Goal: Task Accomplishment & Management: Complete application form

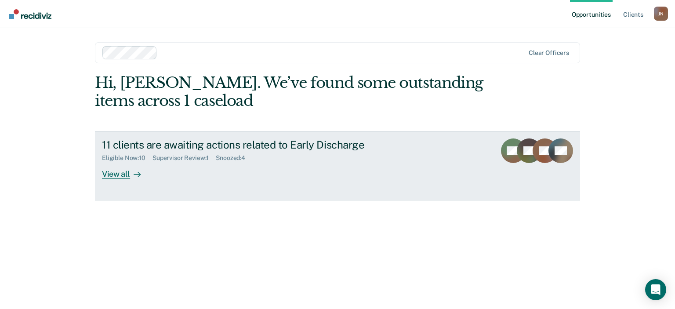
click at [125, 173] on div "View all" at bounding box center [126, 170] width 49 height 17
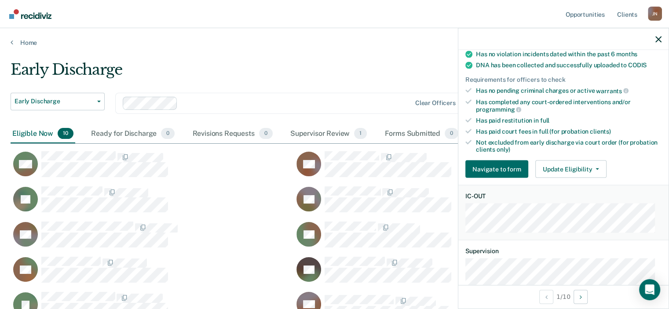
scroll to position [193, 0]
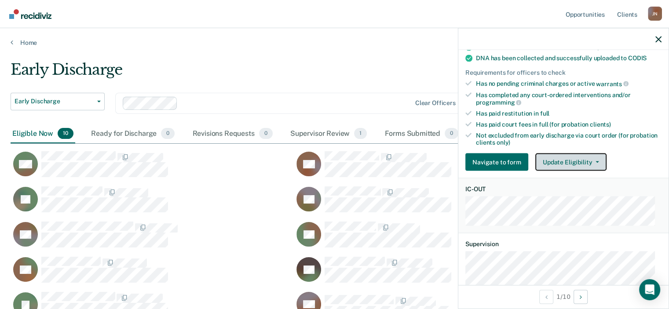
click at [575, 158] on button "Update Eligibility" at bounding box center [570, 162] width 71 height 18
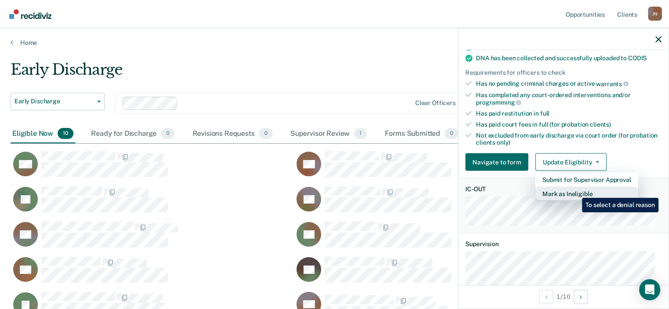
click at [575, 191] on button "Mark as Ineligible" at bounding box center [586, 194] width 103 height 14
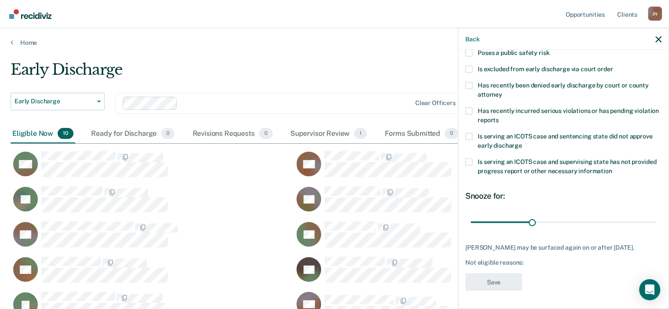
scroll to position [139, 0]
click at [470, 133] on span at bounding box center [468, 136] width 7 height 7
click at [522, 142] on input "Is serving an ICOTS case and sentencing state did not approve early discharge" at bounding box center [522, 142] width 0 height 0
click at [468, 159] on label "Is serving an ICOTS case and supervising state has not provided progress report…" at bounding box center [563, 167] width 196 height 18
click at [612, 168] on input "Is serving an ICOTS case and supervising state has not provided progress report…" at bounding box center [612, 168] width 0 height 0
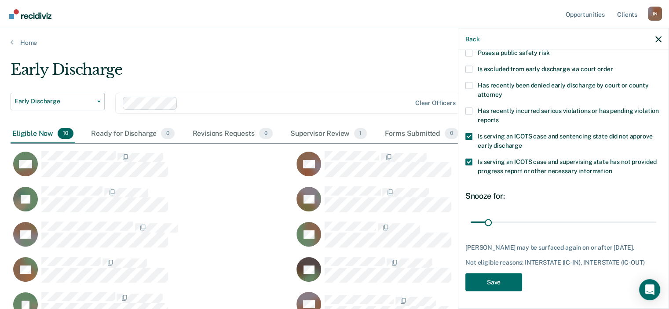
click at [467, 133] on span at bounding box center [468, 136] width 7 height 7
click at [522, 142] on input "Is serving an ICOTS case and sentencing state did not approve early discharge" at bounding box center [522, 142] width 0 height 0
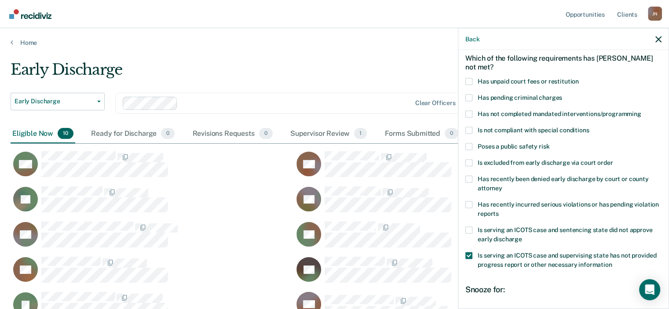
scroll to position [37, 0]
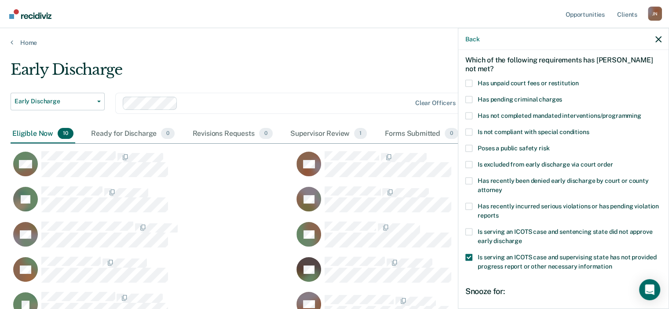
click at [470, 82] on span at bounding box center [468, 83] width 7 height 7
click at [579, 80] on input "Has unpaid court fees or restitution" at bounding box center [579, 80] width 0 height 0
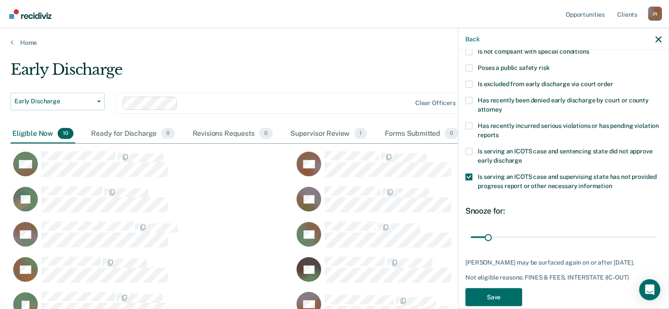
scroll to position [139, 0]
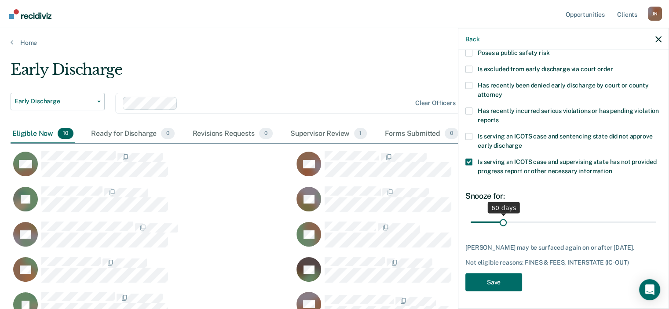
drag, startPoint x: 487, startPoint y: 214, endPoint x: 501, endPoint y: 212, distance: 14.2
type input "60"
click at [501, 215] on input "range" at bounding box center [564, 222] width 186 height 15
click at [494, 283] on button "Save" at bounding box center [493, 282] width 57 height 18
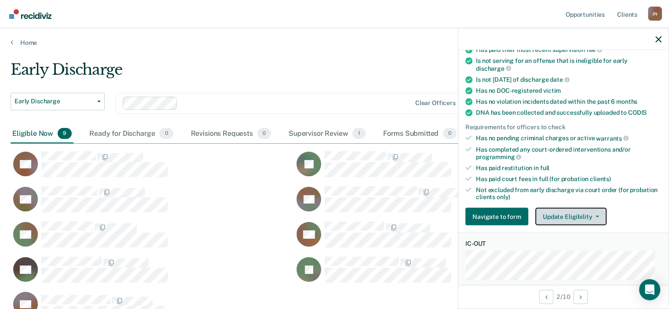
click at [566, 209] on button "Update Eligibility" at bounding box center [570, 217] width 71 height 18
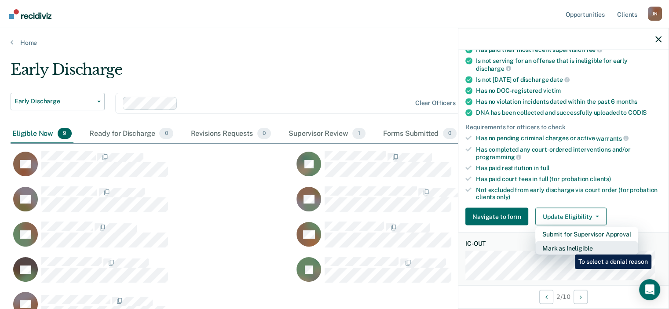
click at [568, 248] on button "Mark as Ineligible" at bounding box center [586, 248] width 103 height 14
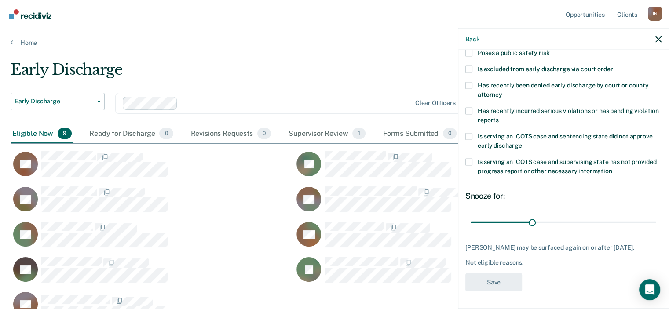
click at [468, 158] on span at bounding box center [468, 161] width 7 height 7
click at [612, 168] on input "Is serving an ICOTS case and supervising state has not provided progress report…" at bounding box center [612, 168] width 0 height 0
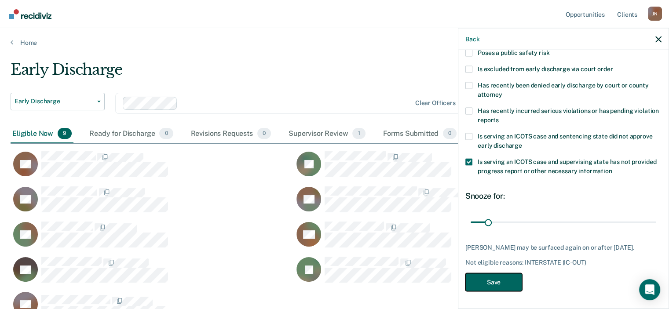
click at [491, 281] on button "Save" at bounding box center [493, 282] width 57 height 18
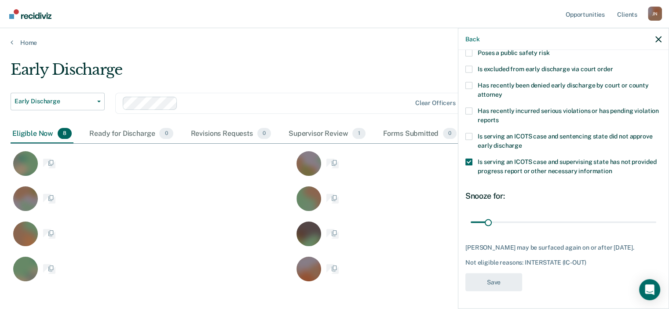
scroll to position [221, 641]
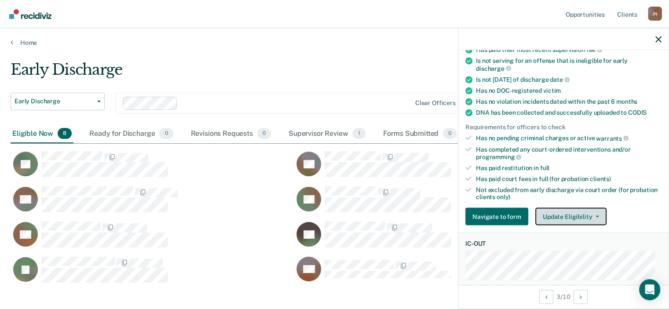
click at [567, 216] on button "Update Eligibility" at bounding box center [570, 217] width 71 height 18
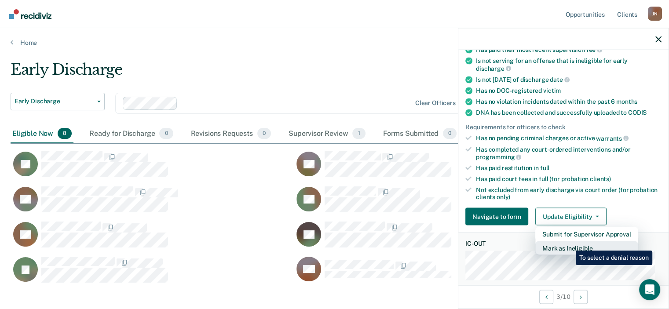
click at [569, 244] on button "Mark as Ineligible" at bounding box center [586, 248] width 103 height 14
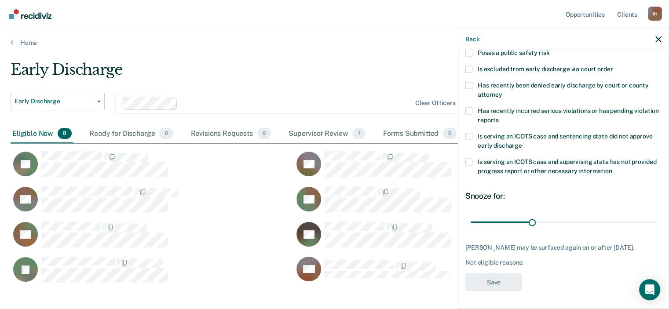
click at [464, 127] on div "LF Which of the following requirements has [PERSON_NAME] not met? Has unpaid co…" at bounding box center [563, 178] width 210 height 257
click at [471, 133] on span at bounding box center [468, 136] width 7 height 7
click at [522, 142] on input "Is serving an ICOTS case and sentencing state did not approve early discharge" at bounding box center [522, 142] width 0 height 0
click at [470, 107] on span at bounding box center [468, 110] width 7 height 7
click at [499, 117] on input "Has recently incurred serious violations or has pending violation reports" at bounding box center [499, 117] width 0 height 0
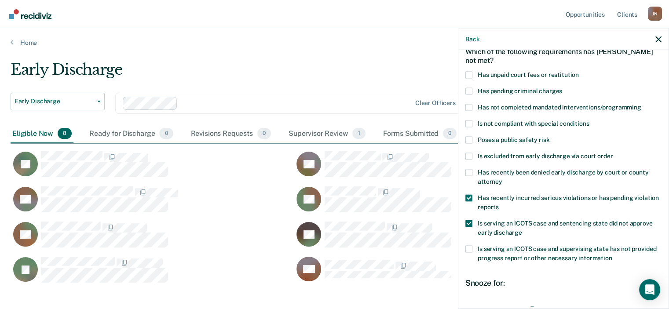
scroll to position [42, 0]
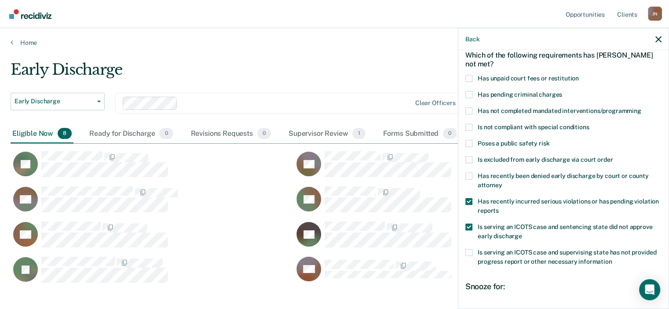
click at [468, 93] on span at bounding box center [468, 94] width 7 height 7
click at [562, 91] on input "Has pending criminal charges" at bounding box center [562, 91] width 0 height 0
click at [470, 200] on span at bounding box center [468, 201] width 7 height 7
click at [499, 207] on input "Has recently incurred serious violations or has pending violation reports" at bounding box center [499, 207] width 0 height 0
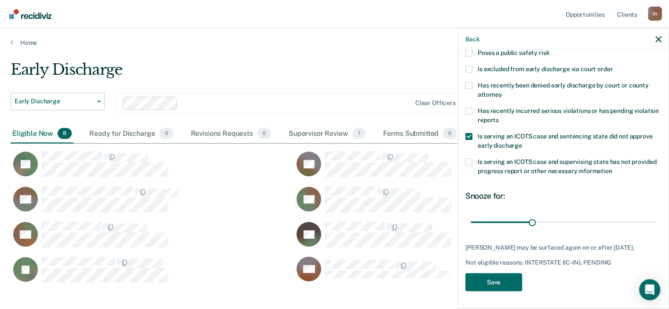
scroll to position [139, 0]
drag, startPoint x: 529, startPoint y: 214, endPoint x: 588, endPoint y: 211, distance: 59.4
type input "60"
click at [588, 215] on input "range" at bounding box center [564, 222] width 186 height 15
click at [488, 274] on button "Save" at bounding box center [493, 282] width 57 height 18
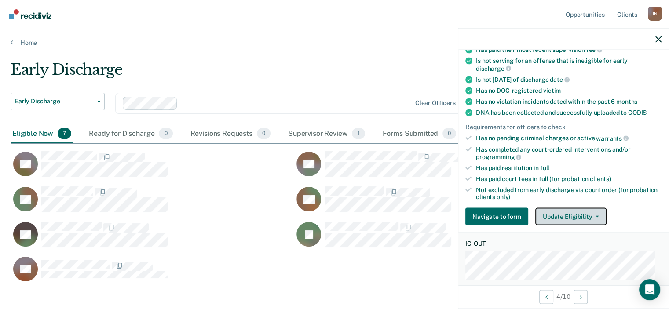
click at [556, 209] on button "Update Eligibility" at bounding box center [570, 217] width 71 height 18
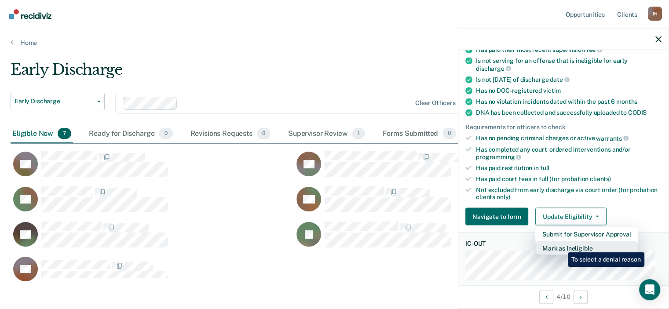
click at [561, 246] on button "Mark as Ineligible" at bounding box center [586, 248] width 103 height 14
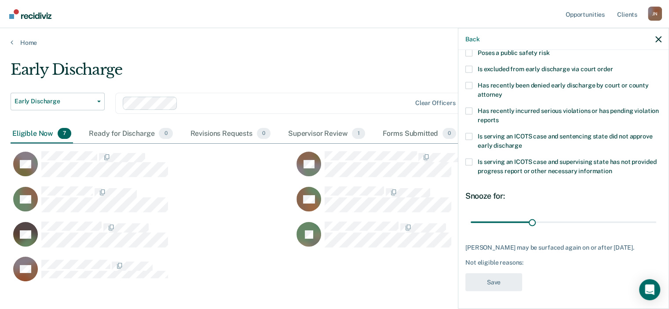
click at [468, 133] on span at bounding box center [468, 136] width 7 height 7
click at [522, 142] on input "Is serving an ICOTS case and sentencing state did not approve early discharge" at bounding box center [522, 142] width 0 height 0
click at [469, 133] on span at bounding box center [468, 136] width 7 height 7
click at [522, 142] on input "Is serving an ICOTS case and sentencing state did not approve early discharge" at bounding box center [522, 142] width 0 height 0
click at [467, 158] on span at bounding box center [468, 161] width 7 height 7
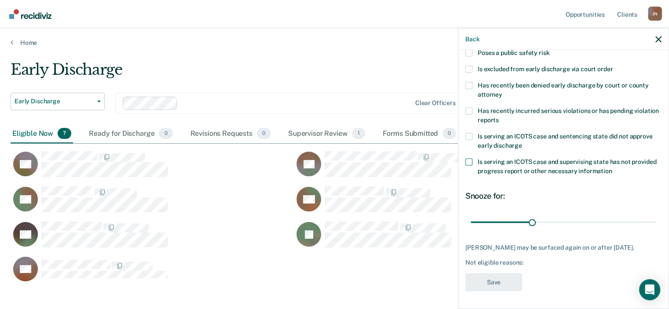
click at [612, 168] on input "Is serving an ICOTS case and supervising state has not provided progress report…" at bounding box center [612, 168] width 0 height 0
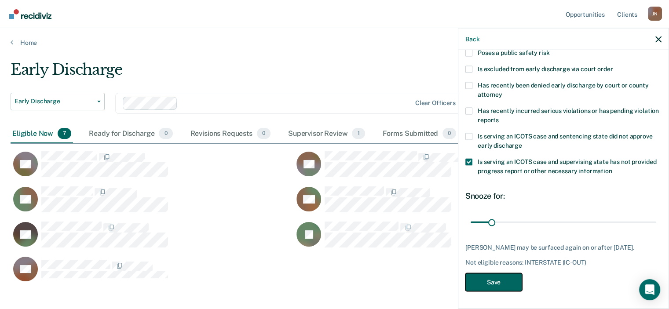
click at [496, 284] on button "Save" at bounding box center [493, 282] width 57 height 18
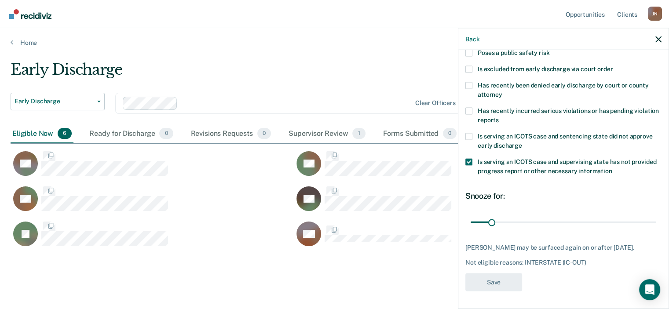
scroll to position [186, 641]
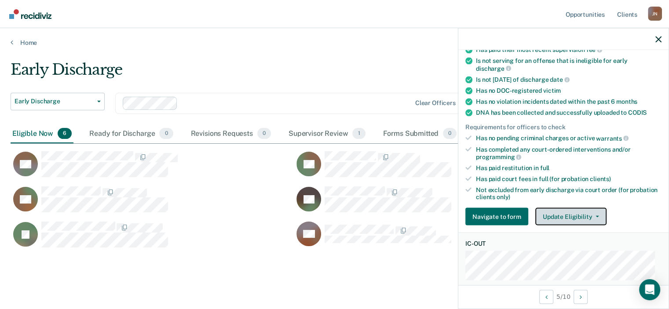
click at [572, 211] on button "Update Eligibility" at bounding box center [570, 217] width 71 height 18
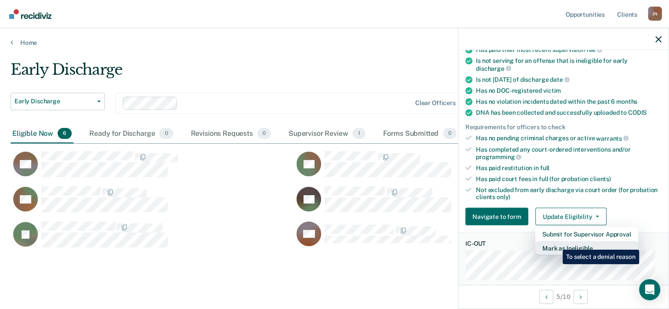
click at [556, 243] on button "Mark as Ineligible" at bounding box center [586, 248] width 103 height 14
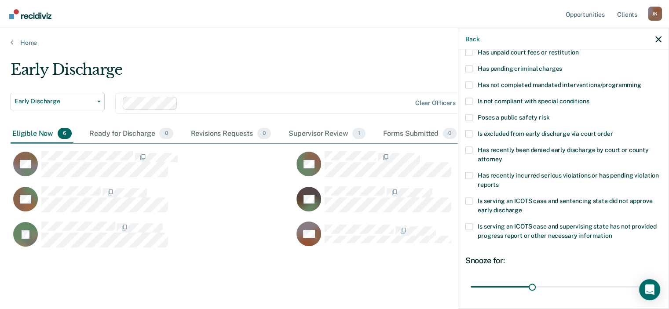
scroll to position [0, 0]
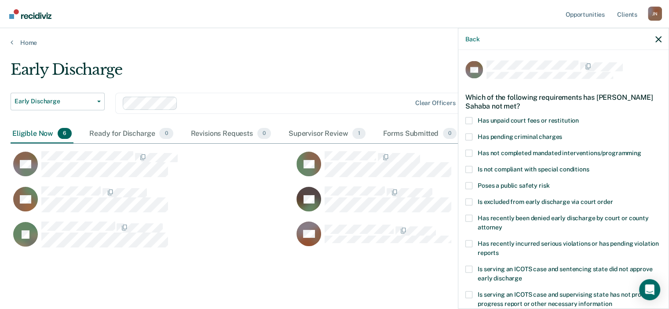
click at [470, 122] on span at bounding box center [468, 120] width 7 height 7
click at [579, 117] on input "Has unpaid court fees or restitution" at bounding box center [579, 117] width 0 height 0
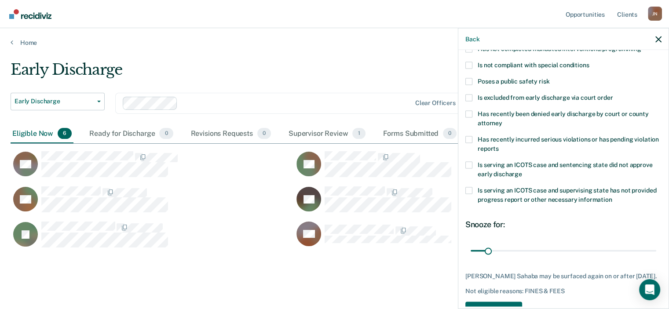
scroll to position [104, 0]
click at [467, 190] on span at bounding box center [468, 190] width 7 height 7
click at [612, 197] on input "Is serving an ICOTS case and supervising state has not provided progress report…" at bounding box center [612, 197] width 0 height 0
drag, startPoint x: 487, startPoint y: 250, endPoint x: 501, endPoint y: 253, distance: 14.4
type input "60"
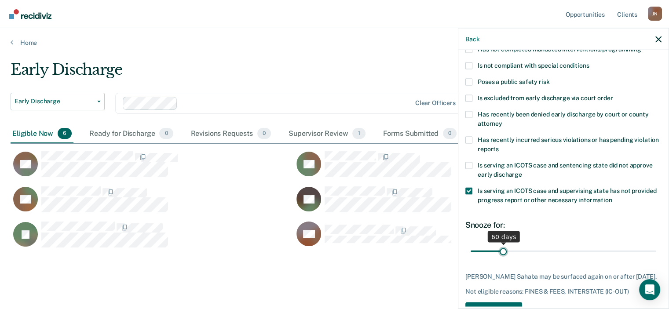
click at [501, 253] on input "range" at bounding box center [564, 251] width 186 height 15
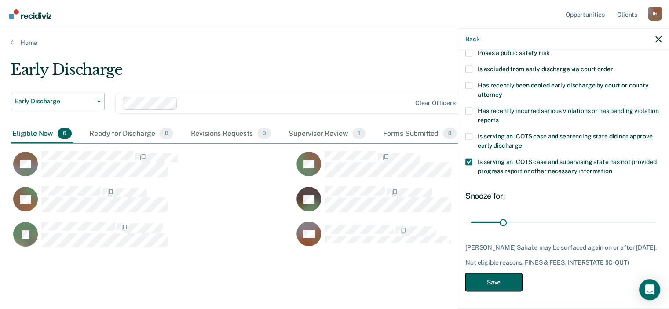
click at [500, 278] on button "Save" at bounding box center [493, 282] width 57 height 18
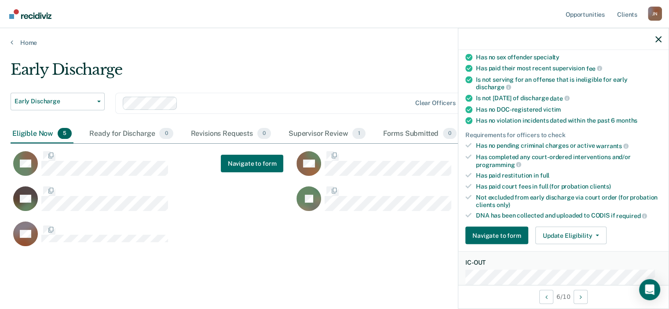
scroll to position [157, 0]
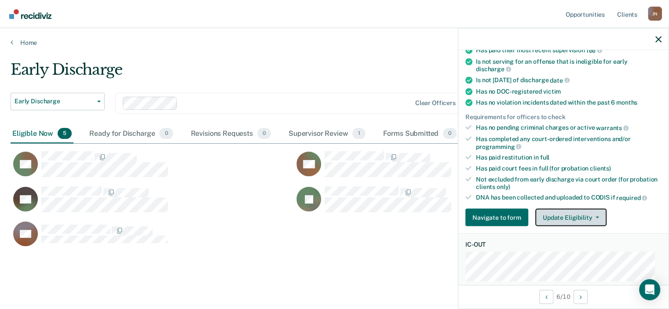
click at [562, 211] on button "Update Eligibility" at bounding box center [570, 218] width 71 height 18
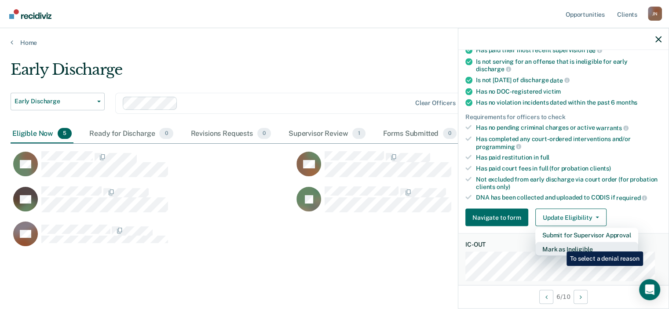
click at [560, 245] on button "Mark as Ineligible" at bounding box center [586, 249] width 103 height 14
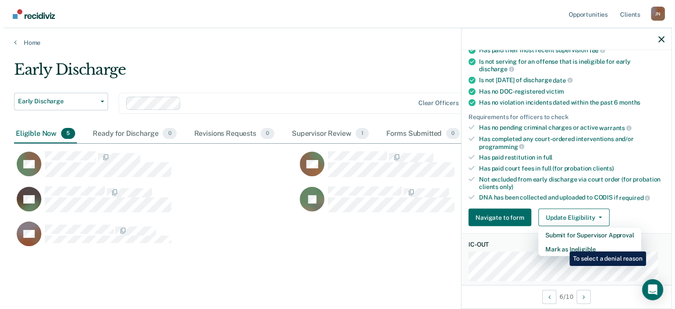
scroll to position [131, 0]
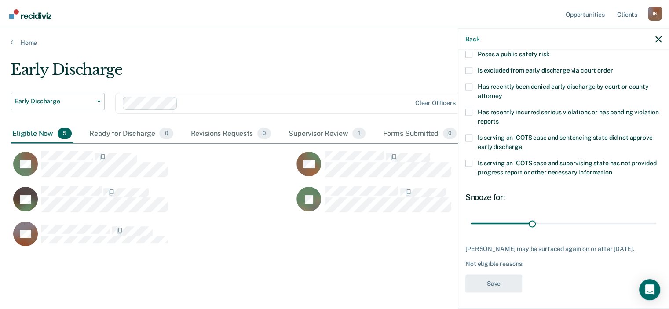
click at [467, 164] on span at bounding box center [468, 163] width 7 height 7
click at [612, 169] on input "Is serving an ICOTS case and supervising state has not provided progress report…" at bounding box center [612, 169] width 0 height 0
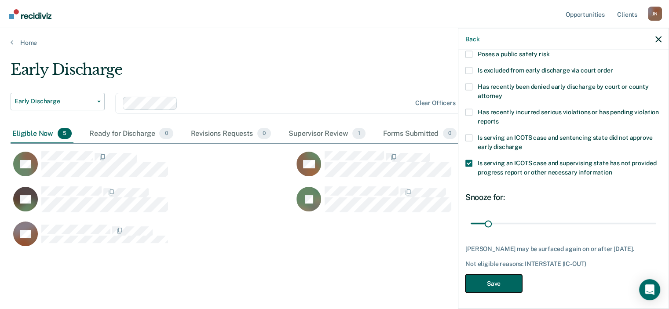
click at [485, 276] on button "Save" at bounding box center [493, 283] width 57 height 18
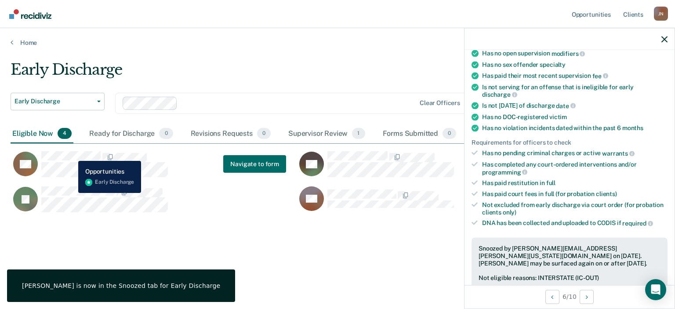
scroll to position [113, 0]
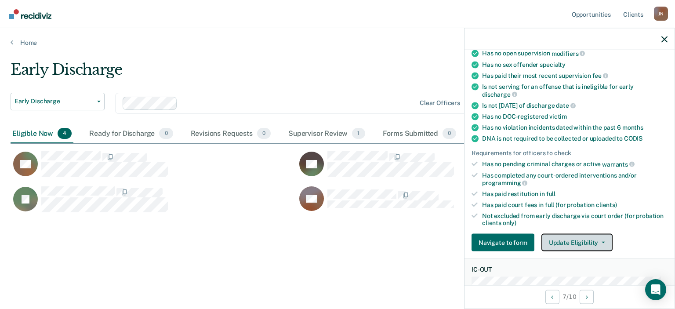
click at [563, 241] on button "Update Eligibility" at bounding box center [577, 243] width 71 height 18
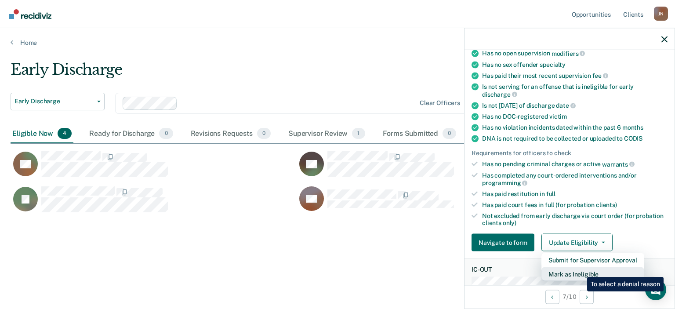
click at [581, 270] on button "Mark as Ineligible" at bounding box center [593, 274] width 103 height 14
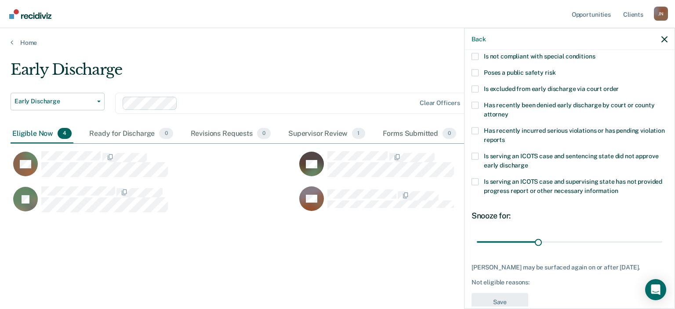
click at [473, 180] on span at bounding box center [475, 181] width 7 height 7
click at [619, 187] on input "Is serving an ICOTS case and supervising state has not provided progress report…" at bounding box center [619, 187] width 0 height 0
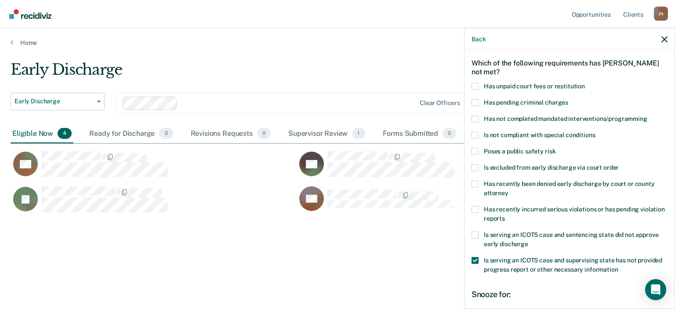
scroll to position [28, 0]
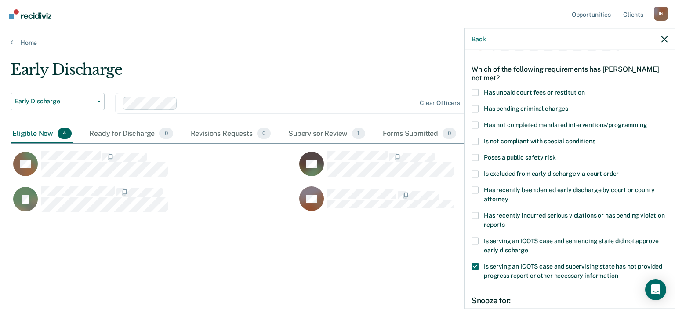
click at [475, 124] on span at bounding box center [475, 124] width 7 height 7
click at [648, 121] on input "Has not completed mandated interventions/programming" at bounding box center [648, 121] width 0 height 0
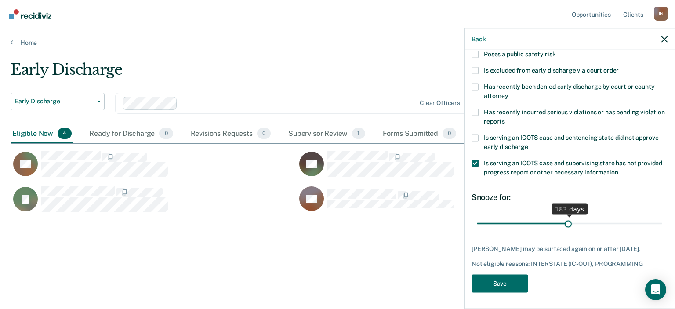
scroll to position [139, 0]
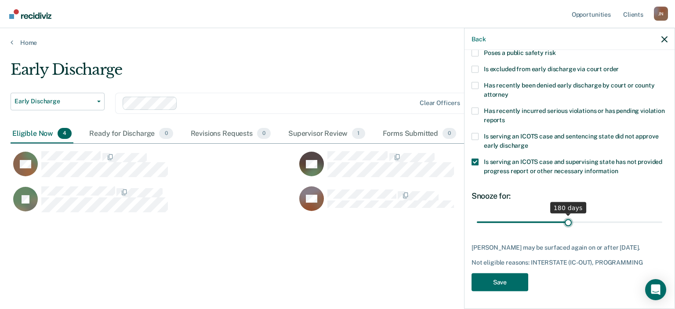
drag, startPoint x: 493, startPoint y: 217, endPoint x: 565, endPoint y: 216, distance: 71.7
type input "180"
click at [565, 216] on input "range" at bounding box center [570, 222] width 186 height 15
click at [506, 274] on button "Save" at bounding box center [500, 282] width 57 height 18
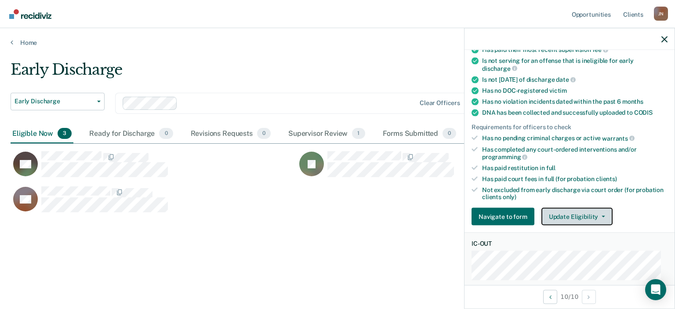
click at [584, 212] on button "Update Eligibility" at bounding box center [577, 217] width 71 height 18
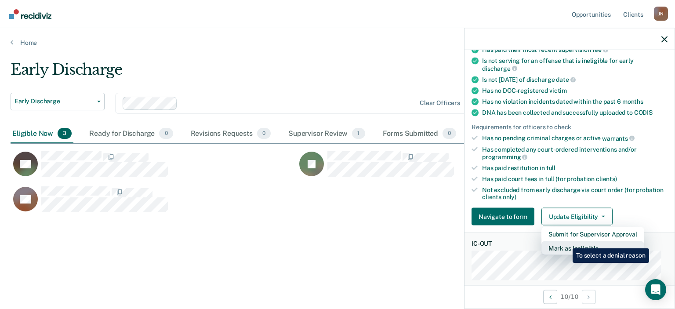
click at [566, 242] on button "Mark as Ineligible" at bounding box center [593, 248] width 103 height 14
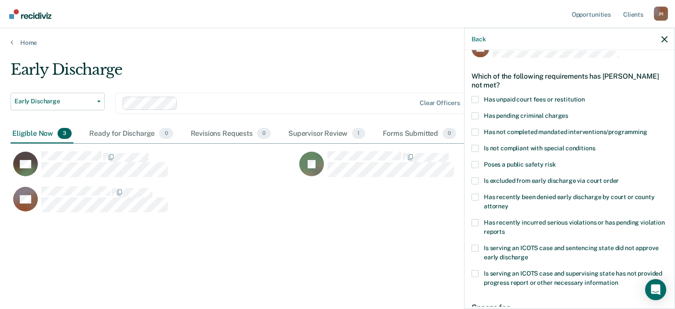
scroll to position [20, 0]
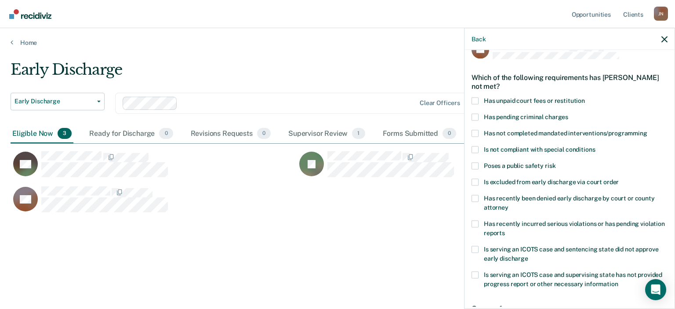
click at [477, 97] on span at bounding box center [475, 100] width 7 height 7
click at [585, 97] on input "Has unpaid court fees or restitution" at bounding box center [585, 97] width 0 height 0
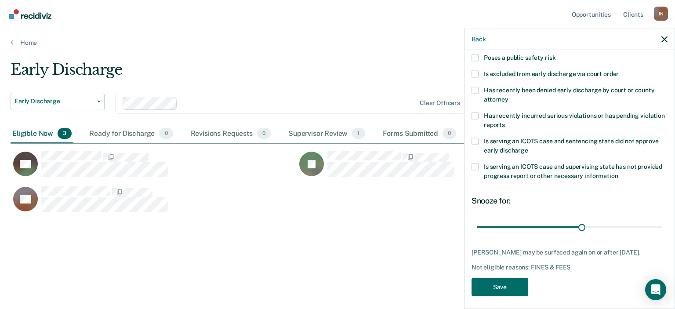
scroll to position [139, 0]
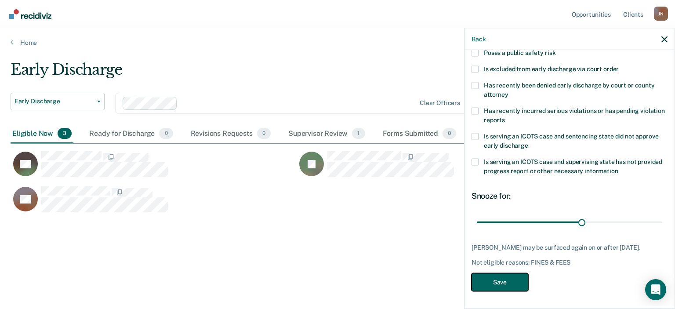
click at [490, 281] on button "Save" at bounding box center [500, 282] width 57 height 18
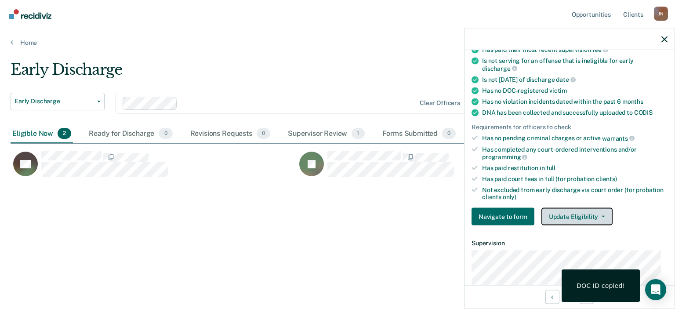
click at [564, 215] on button "Update Eligibility" at bounding box center [577, 217] width 71 height 18
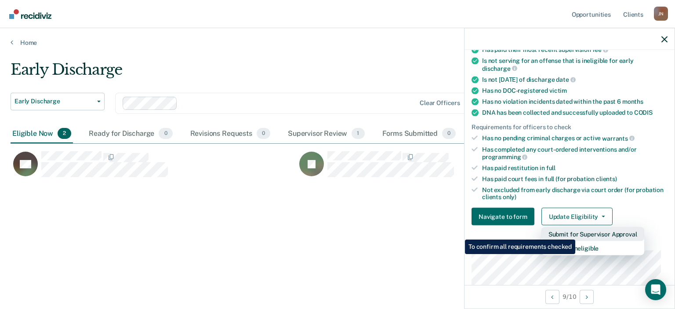
click at [577, 233] on button "Submit for Supervisor Approval" at bounding box center [593, 234] width 103 height 14
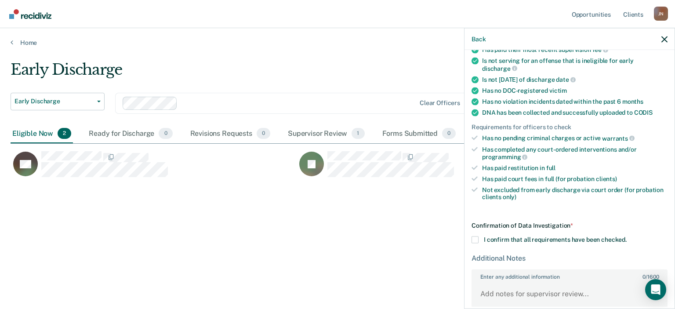
scroll to position [184, 0]
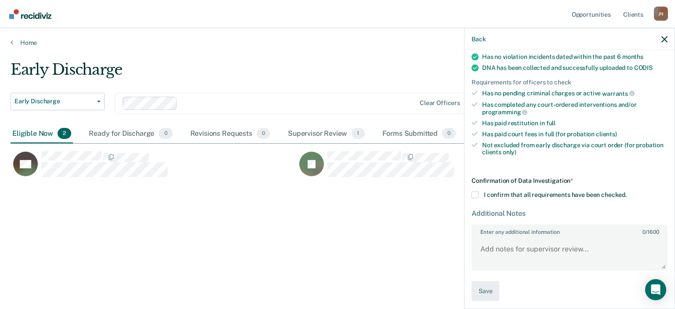
click at [478, 191] on span at bounding box center [475, 194] width 7 height 7
click at [627, 191] on input "I confirm that all requirements have been checked." at bounding box center [627, 191] width 0 height 0
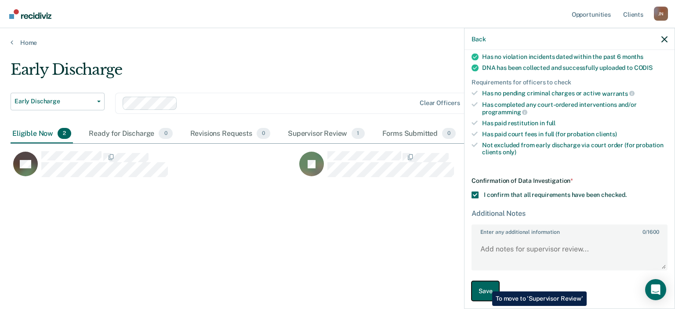
click at [486, 285] on button "Save" at bounding box center [486, 291] width 28 height 20
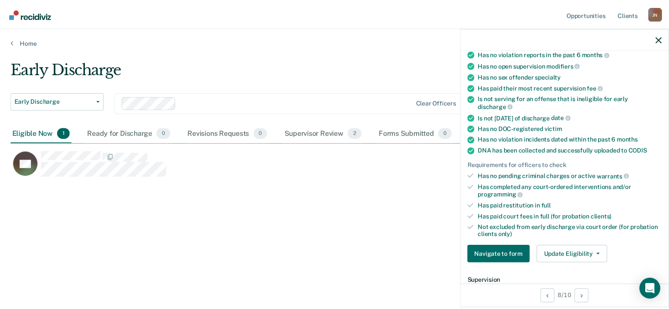
scroll to position [103, 0]
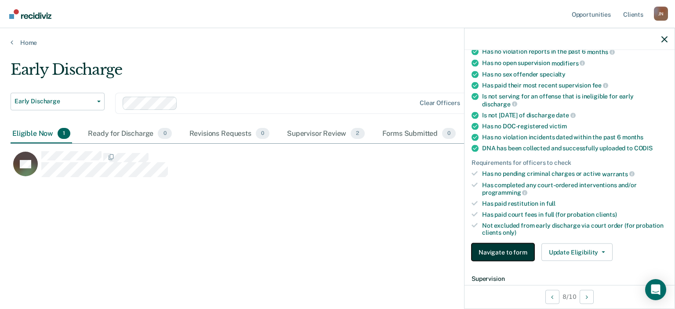
click at [504, 250] on button "Navigate to form" at bounding box center [503, 253] width 63 height 18
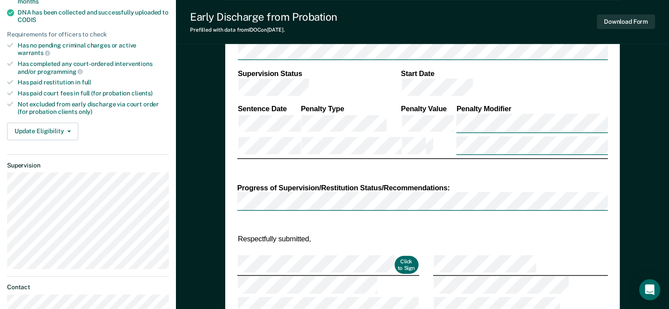
scroll to position [247, 0]
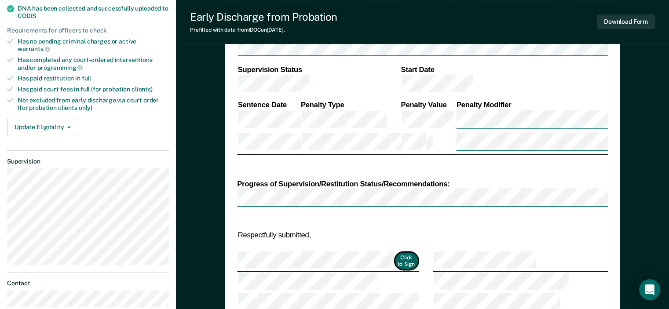
click at [394, 252] on button "Click to Sign" at bounding box center [406, 261] width 24 height 18
type textarea "x"
